Goal: Transaction & Acquisition: Purchase product/service

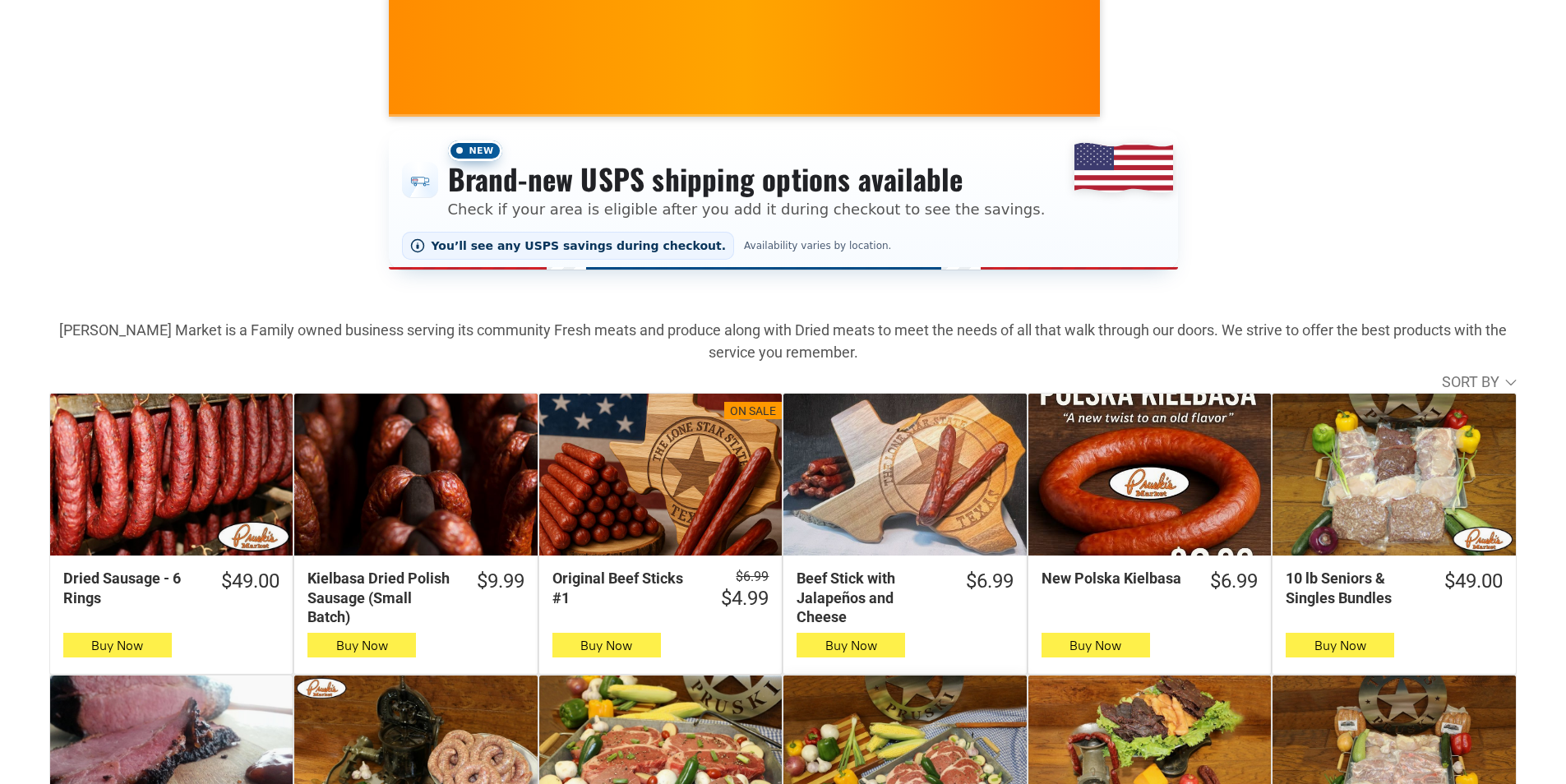
scroll to position [82, 0]
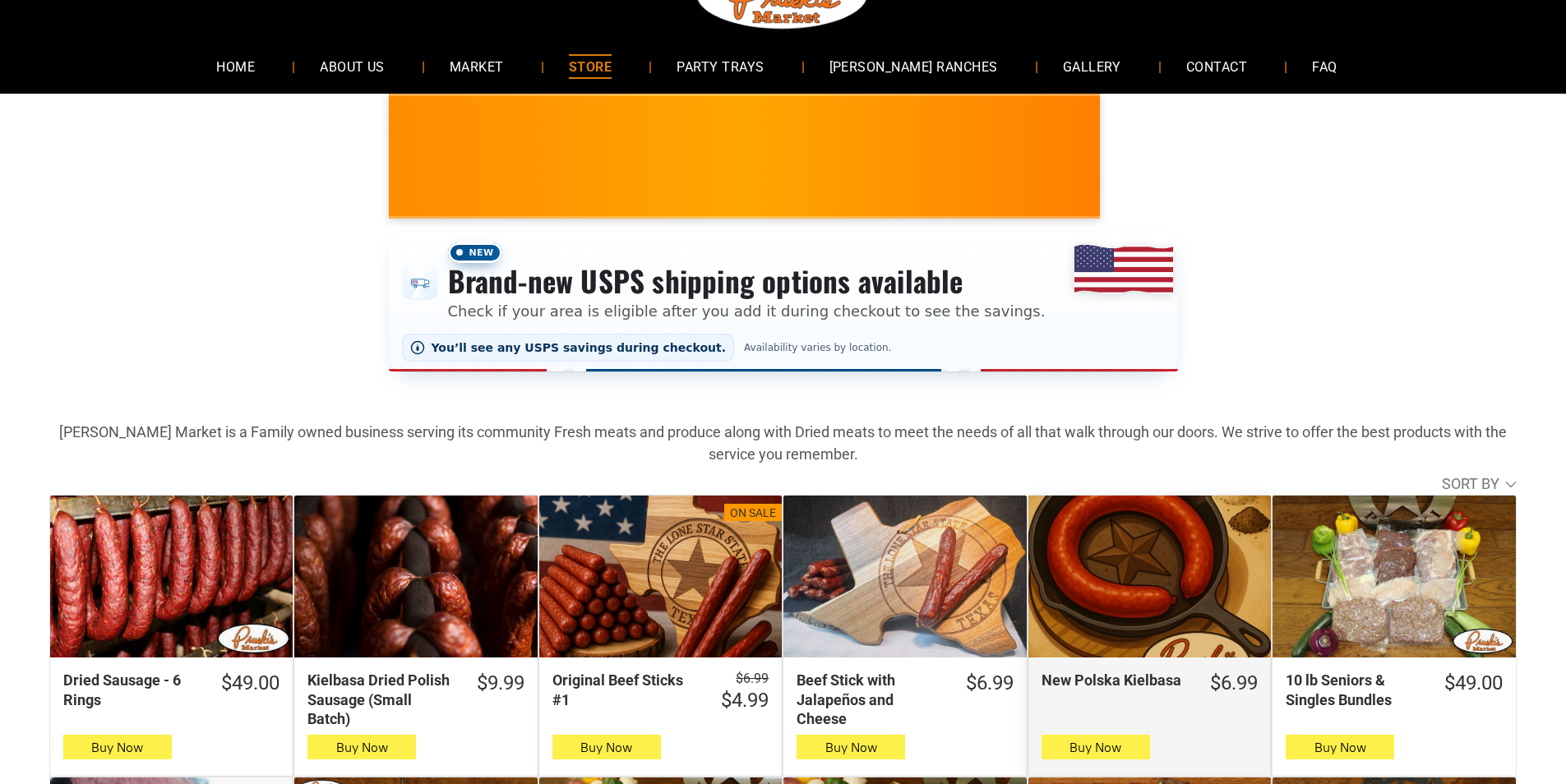
click at [1035, 527] on div "New Polska Kielbasa" at bounding box center [1149, 577] width 242 height 162
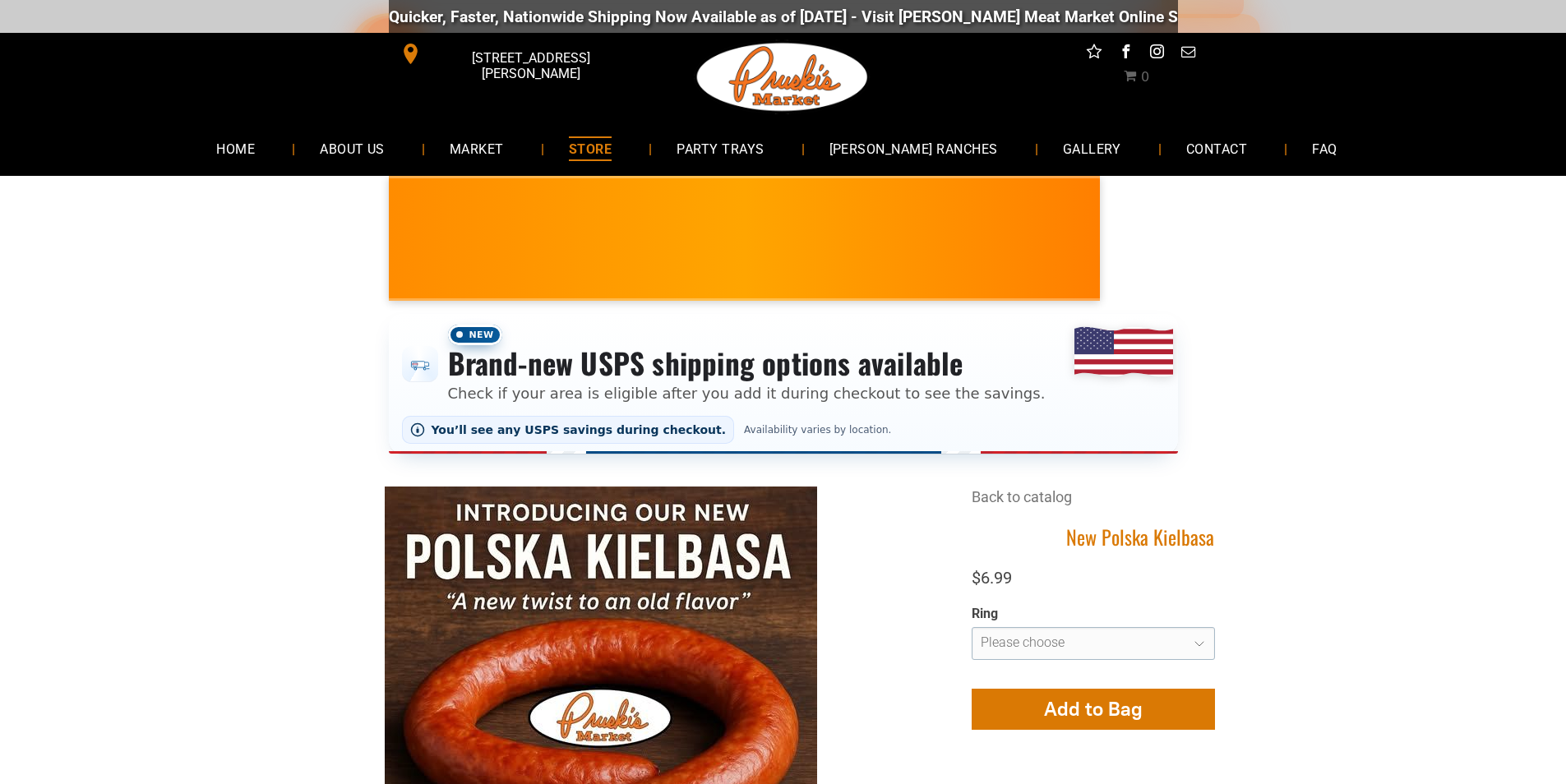
click at [1220, 16] on link "[DOMAIN_NAME][URL]" at bounding box center [1299, 17] width 159 height 19
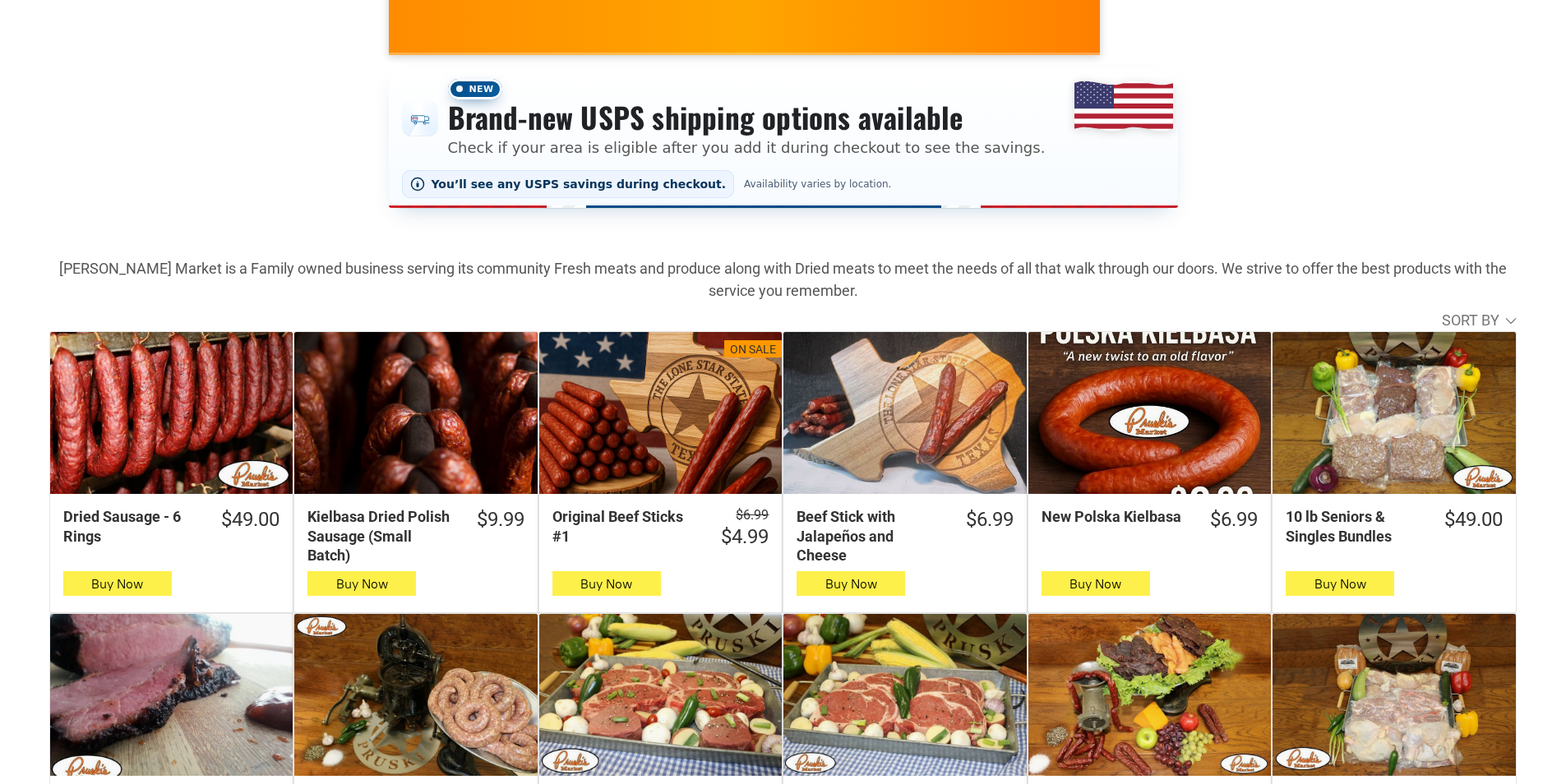
scroll to position [247, 0]
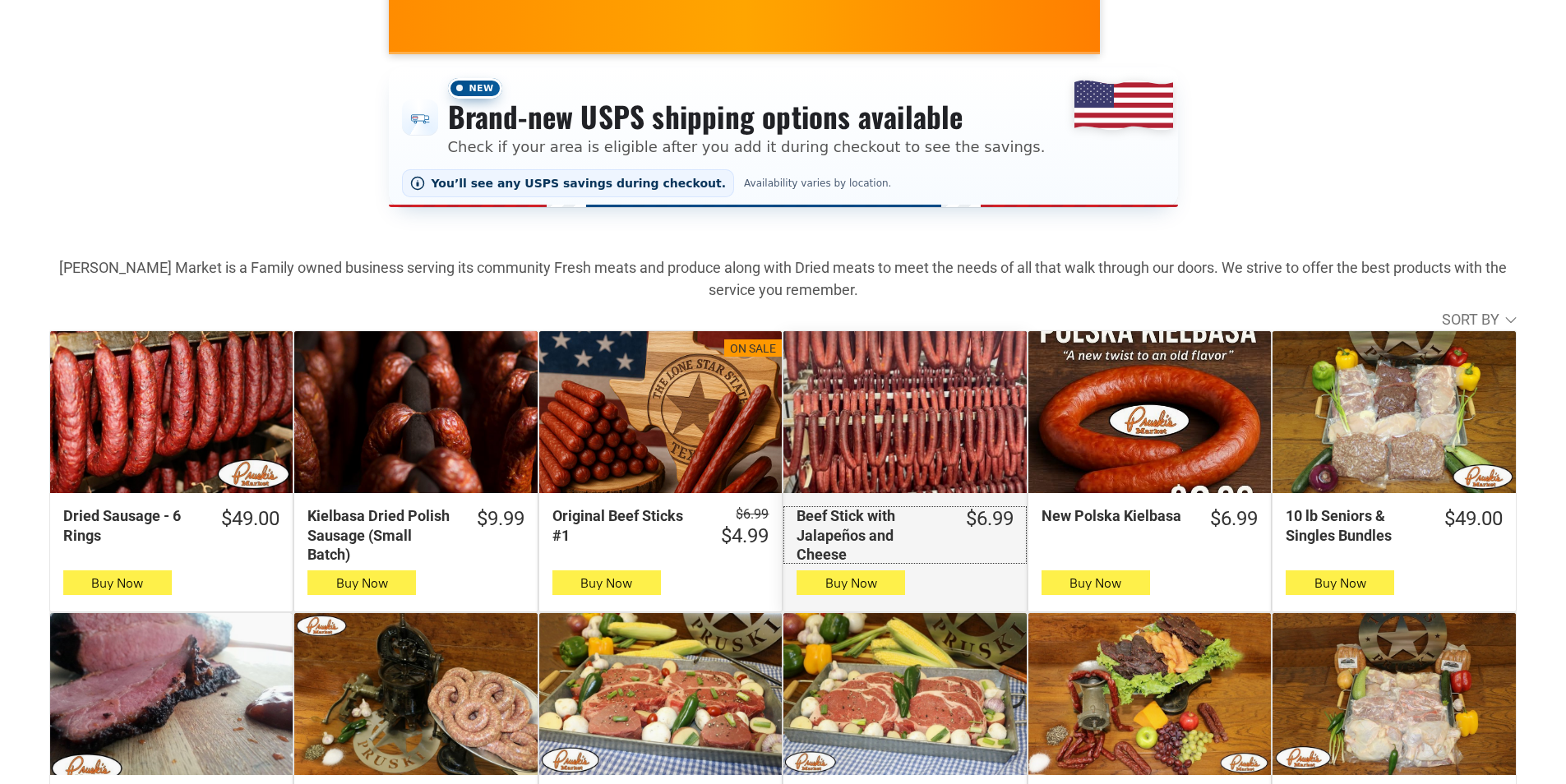
click at [893, 561] on div "Beef Stick with Jalapeños and Cheese" at bounding box center [870, 535] width 148 height 58
